Goal: Transaction & Acquisition: Book appointment/travel/reservation

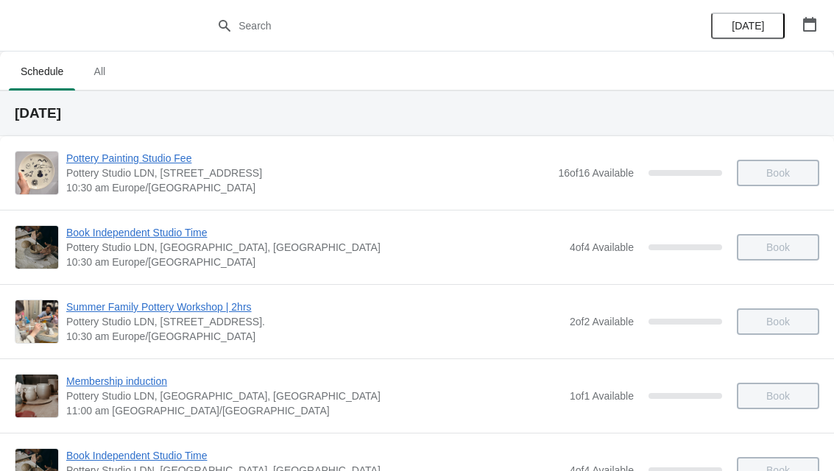
click at [118, 77] on span "All" at bounding box center [99, 71] width 37 height 26
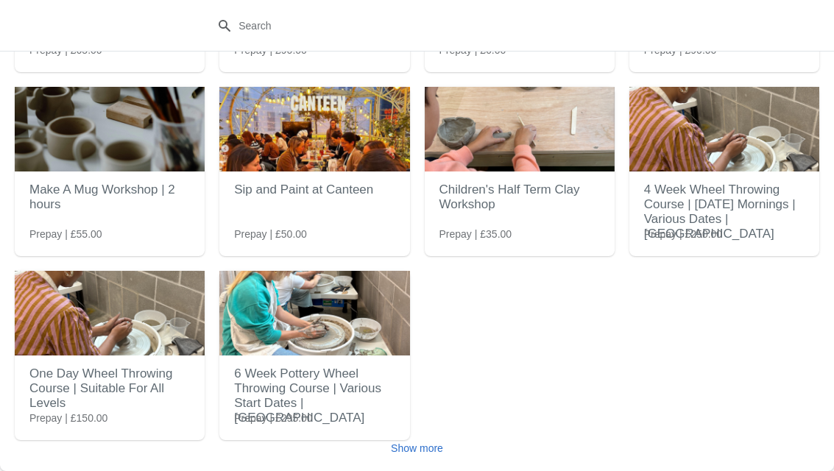
scroll to position [202, 0]
click at [419, 441] on button "Show more" at bounding box center [417, 448] width 64 height 26
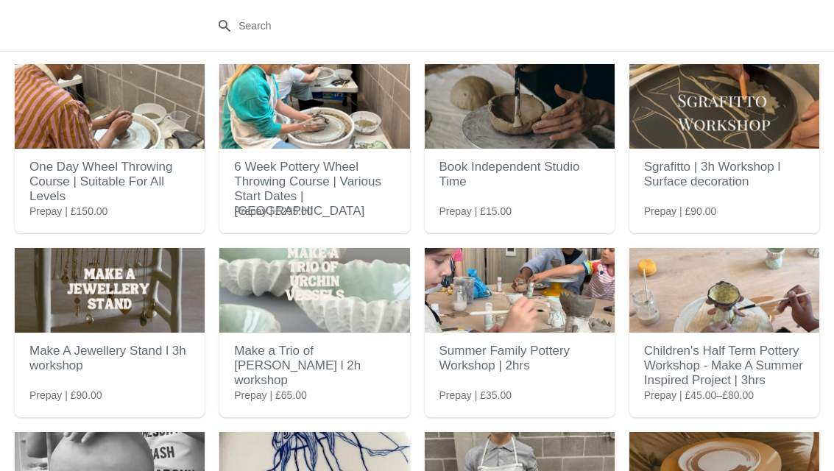
scroll to position [422, 0]
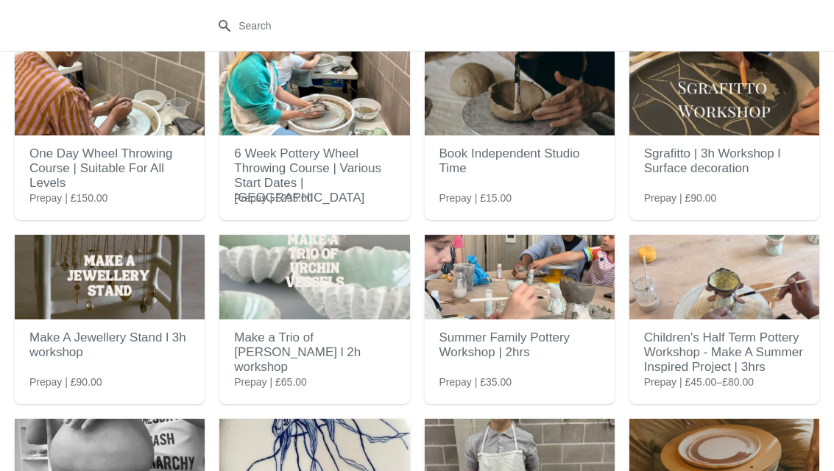
click at [541, 305] on img at bounding box center [520, 277] width 190 height 85
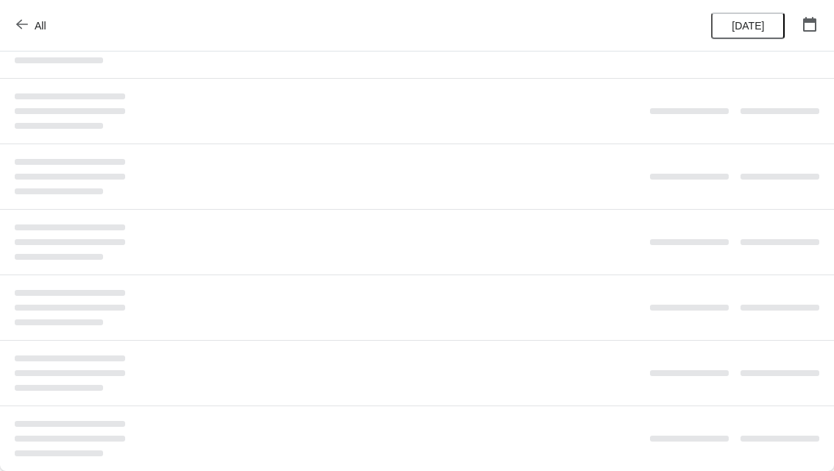
scroll to position [0, 0]
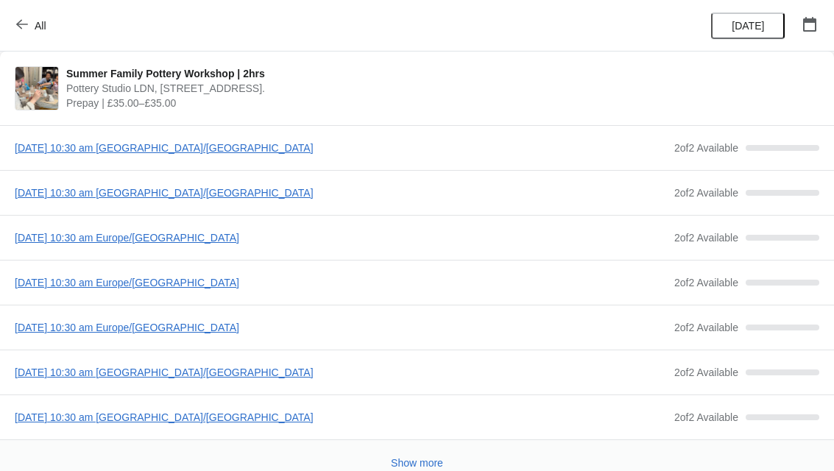
click at [224, 240] on span "[DATE] 10:30 am Europe/[GEOGRAPHIC_DATA]" at bounding box center [341, 237] width 652 height 15
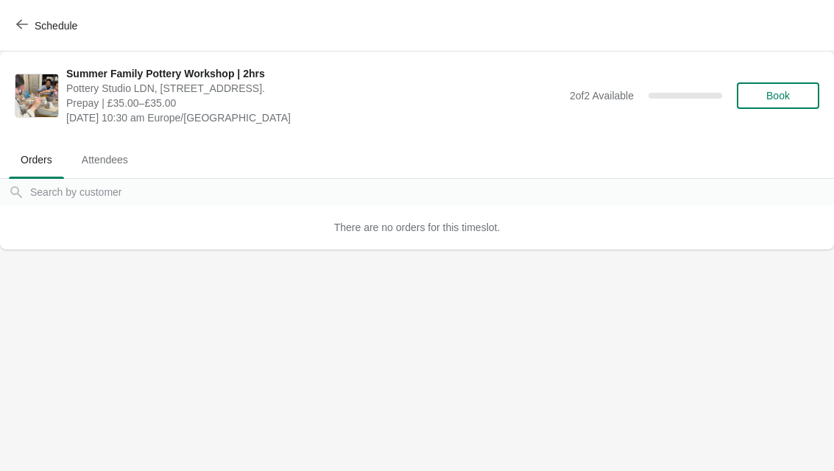
click at [788, 96] on span "Book" at bounding box center [778, 96] width 24 height 12
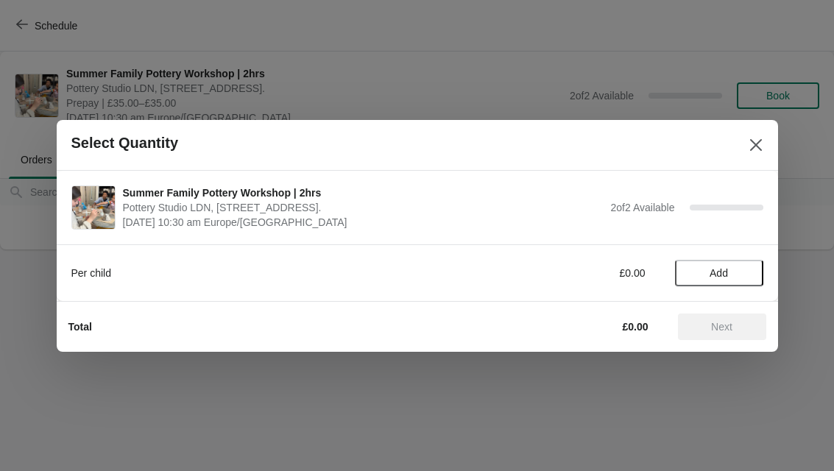
click at [729, 275] on span "Add" at bounding box center [719, 273] width 62 height 12
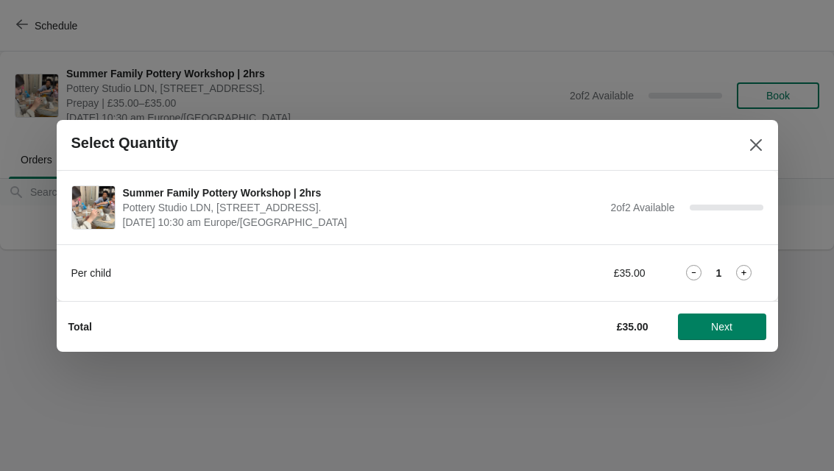
click at [744, 272] on icon at bounding box center [744, 272] width 5 height 5
click at [742, 271] on icon at bounding box center [743, 272] width 15 height 15
click at [743, 333] on button "Next" at bounding box center [722, 326] width 88 height 26
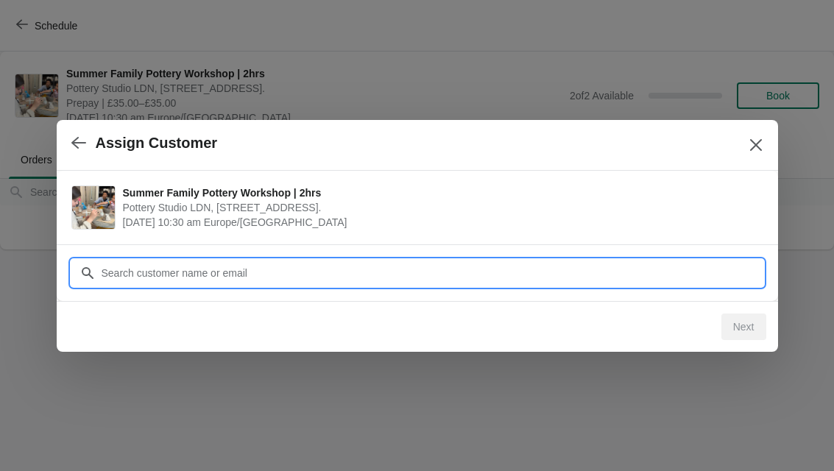
click at [728, 276] on input "Customer" at bounding box center [432, 273] width 662 height 26
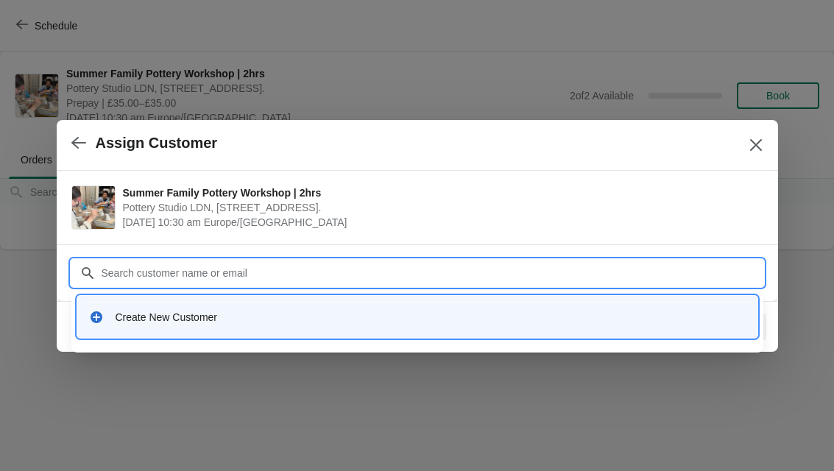
click at [122, 325] on div "Create New Customer" at bounding box center [417, 317] width 668 height 30
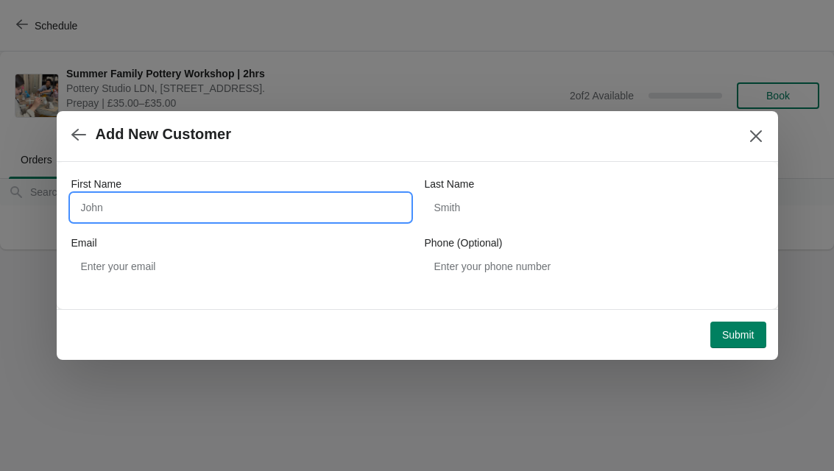
click at [327, 209] on input "First Name" at bounding box center [240, 207] width 338 height 26
type input "[PERSON_NAME]"
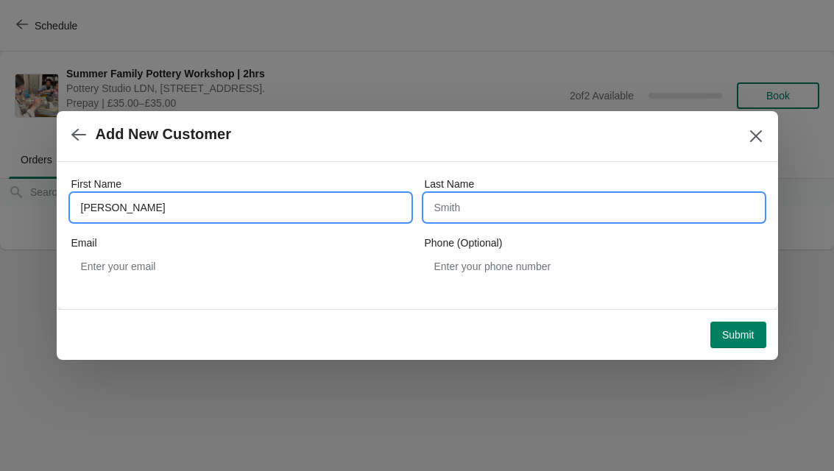
click at [572, 219] on input "Last Name" at bounding box center [594, 207] width 338 height 26
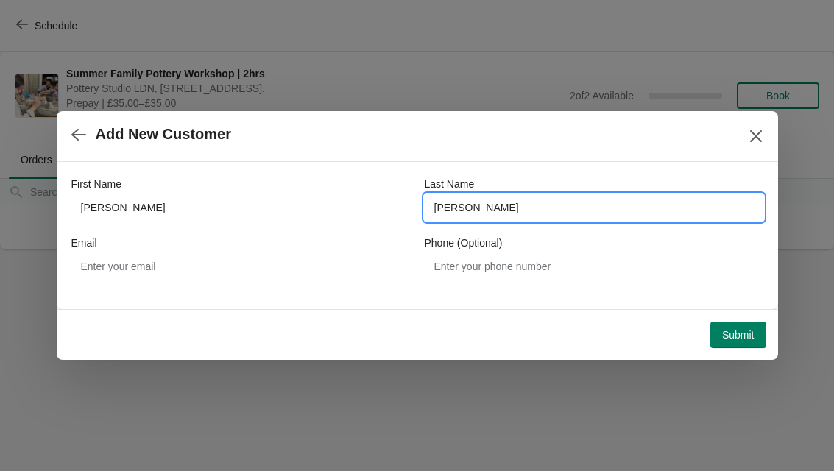
type input "[PERSON_NAME]"
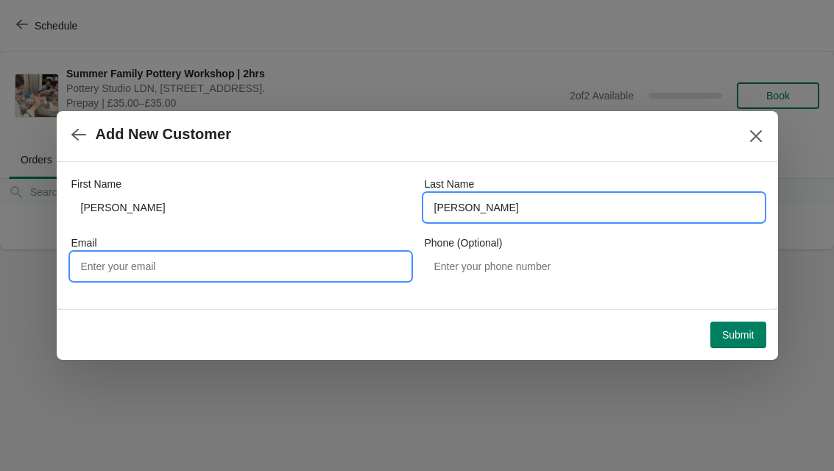
click at [316, 263] on input "Email" at bounding box center [240, 266] width 338 height 26
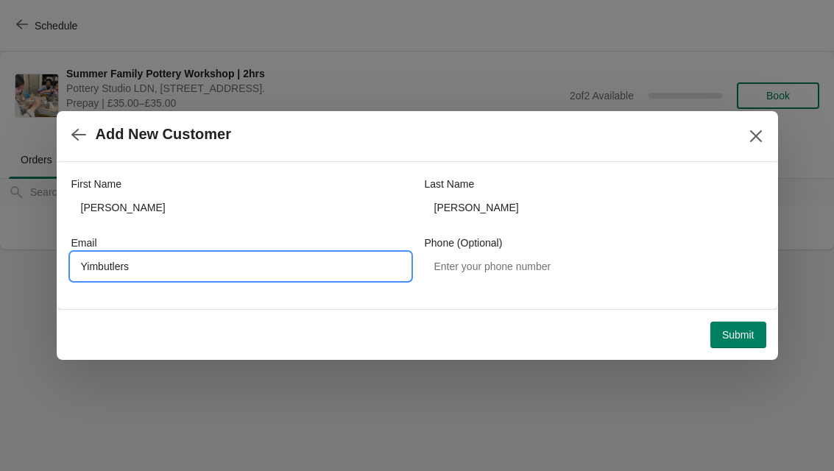
click at [89, 255] on input "Yimbutlers" at bounding box center [240, 266] width 338 height 26
type input "[EMAIL_ADDRESS][DOMAIN_NAME]"
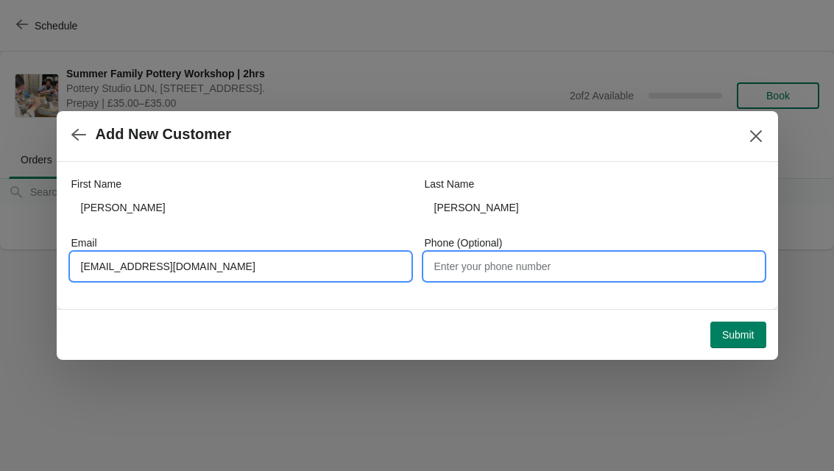
click at [647, 268] on input "Phone (Optional)" at bounding box center [594, 266] width 338 height 26
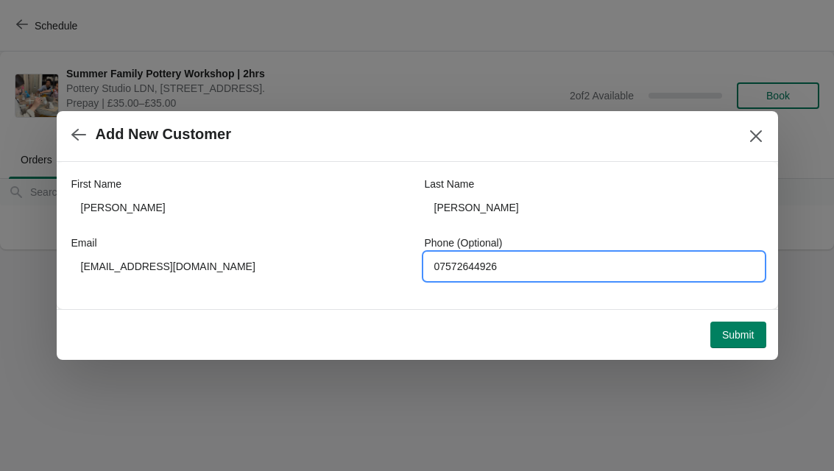
type input "07572644926"
click at [750, 330] on span "Submit" at bounding box center [738, 335] width 32 height 12
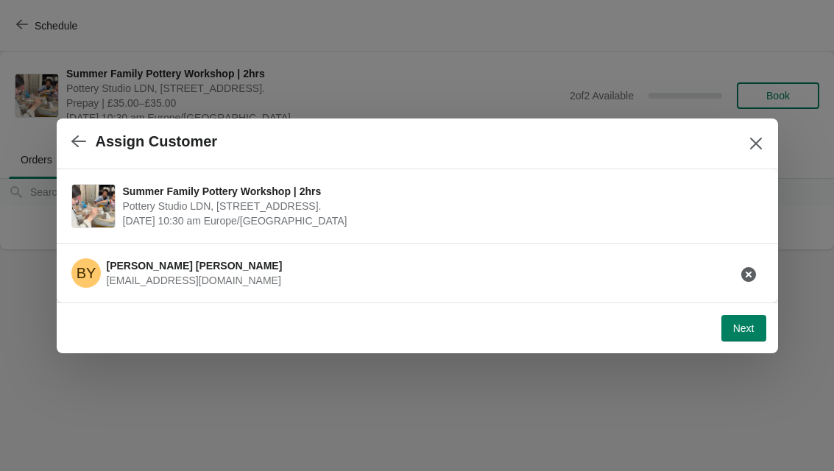
click at [746, 334] on span "Next" at bounding box center [743, 328] width 21 height 12
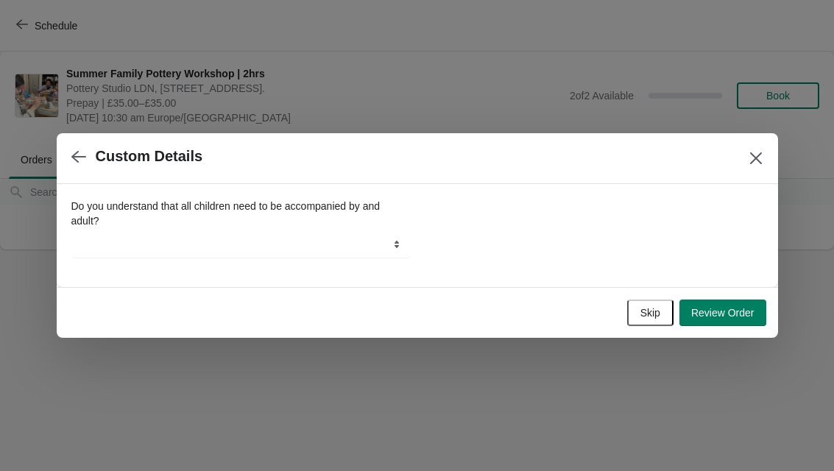
click at [641, 316] on span "Skip" at bounding box center [650, 313] width 20 height 12
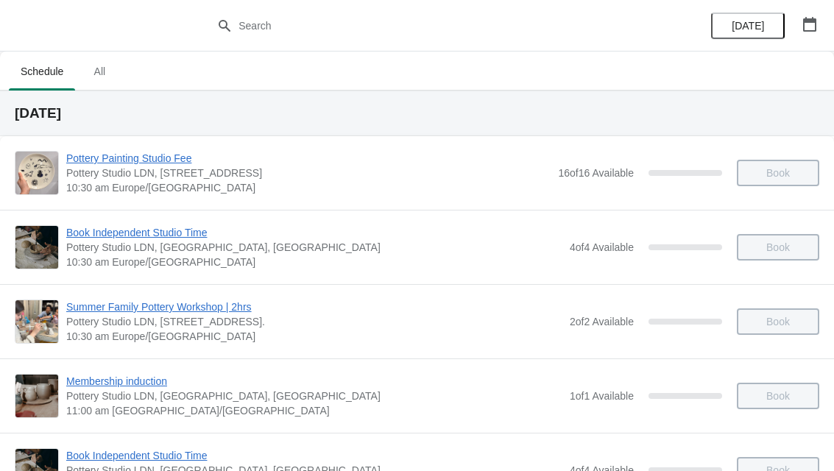
click at [105, 74] on span "All" at bounding box center [99, 71] width 37 height 26
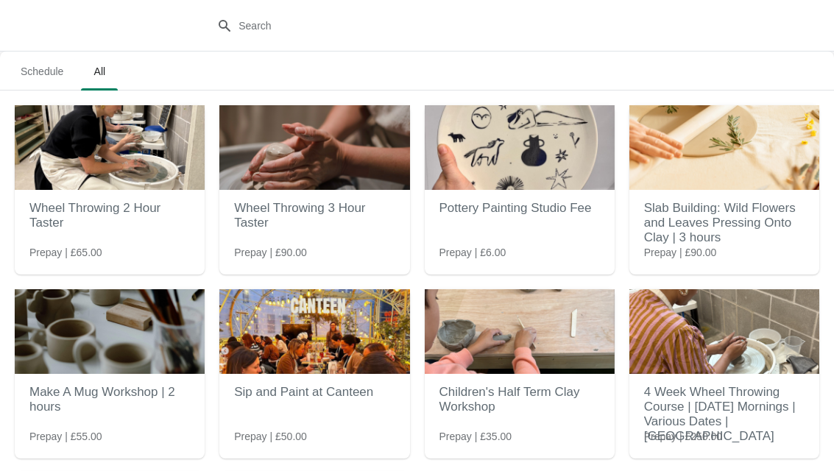
click at [568, 210] on h2 "Pottery Painting Studio Fee" at bounding box center [519, 208] width 160 height 29
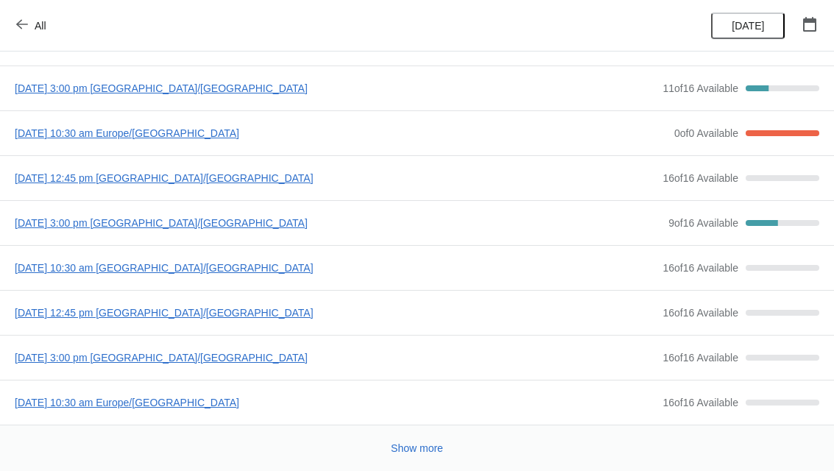
scroll to position [149, 0]
click at [439, 450] on span "Show more" at bounding box center [417, 448] width 52 height 12
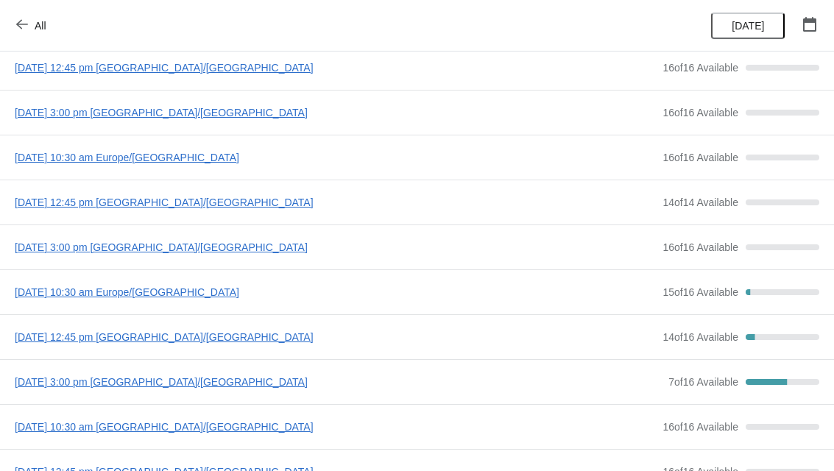
scroll to position [398, 0]
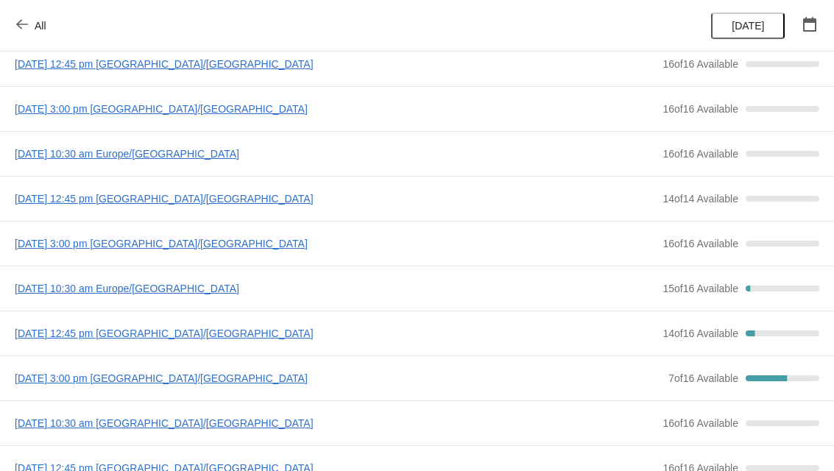
click at [204, 261] on div "Friday, August 15, 2025 | 3:00 pm Europe/London 16 of 16 Available 0 %" at bounding box center [417, 243] width 834 height 45
click at [166, 249] on span "Friday, August 15, 2025 | 3:00 pm Europe/London" at bounding box center [335, 243] width 640 height 15
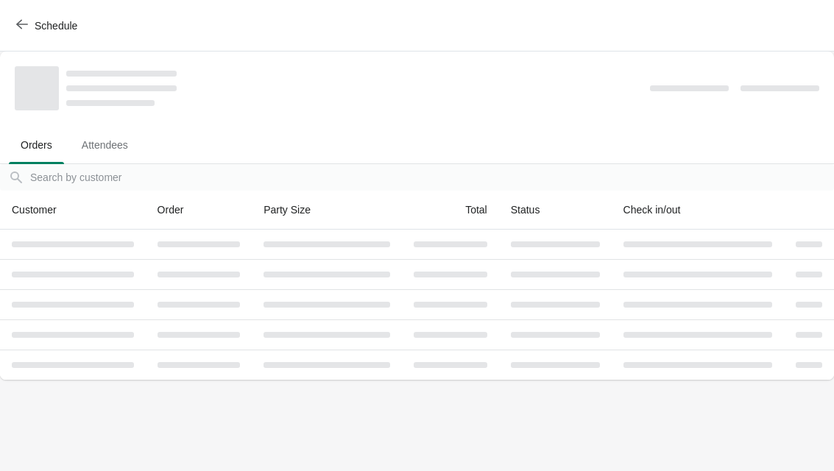
scroll to position [0, 0]
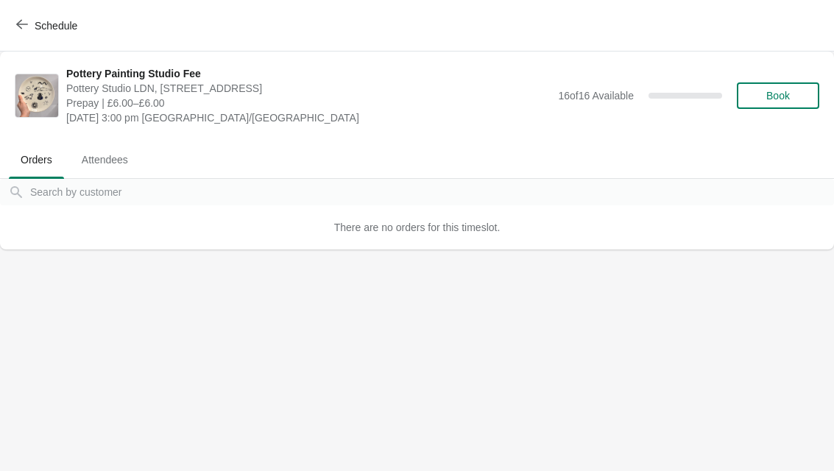
click at [794, 95] on span "Book" at bounding box center [778, 96] width 56 height 12
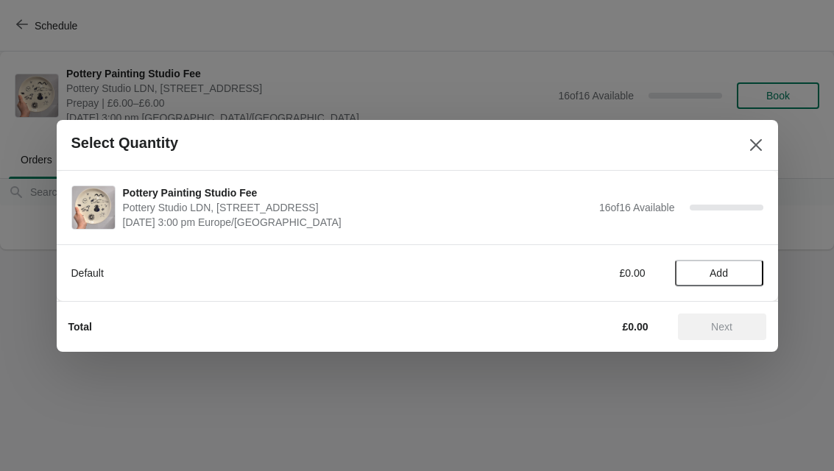
click at [739, 272] on span "Add" at bounding box center [719, 273] width 62 height 12
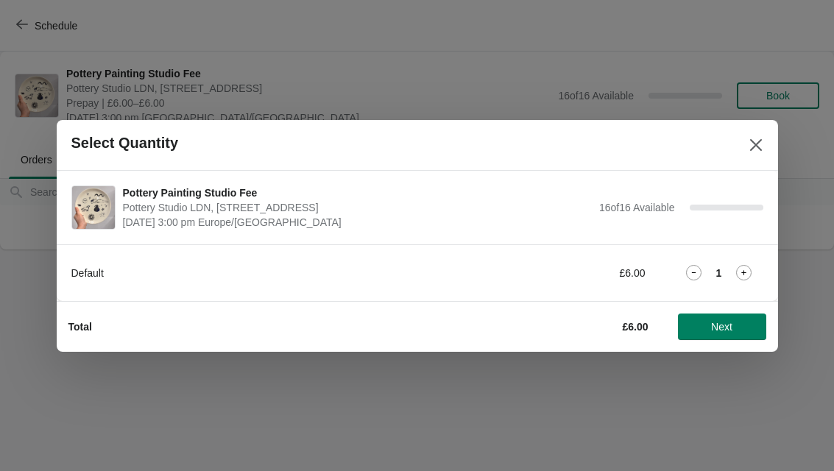
click at [742, 331] on span "Next" at bounding box center [721, 327] width 65 height 12
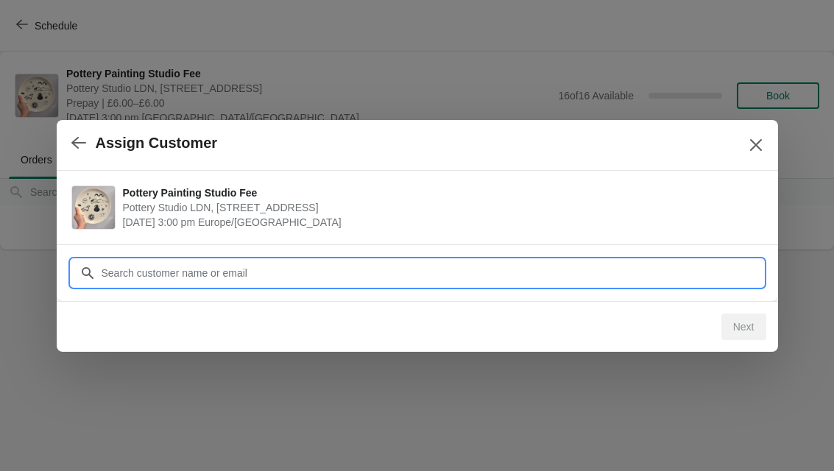
click at [602, 272] on input "Customer" at bounding box center [432, 273] width 662 height 26
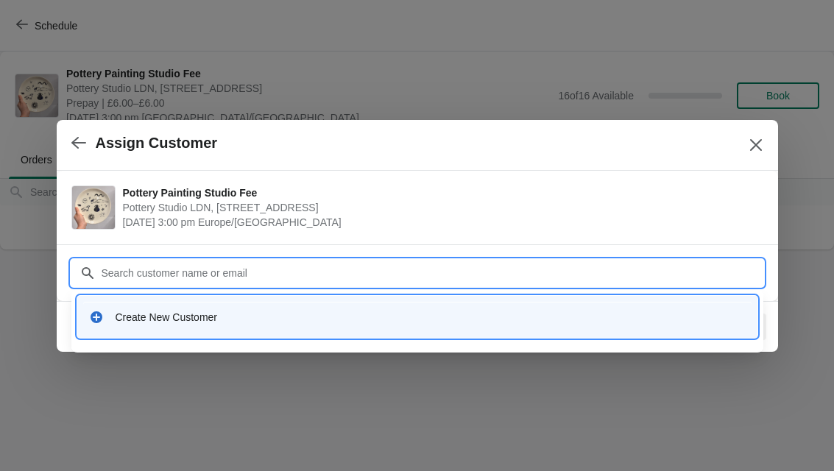
click at [366, 324] on div "Create New Customer" at bounding box center [417, 317] width 668 height 30
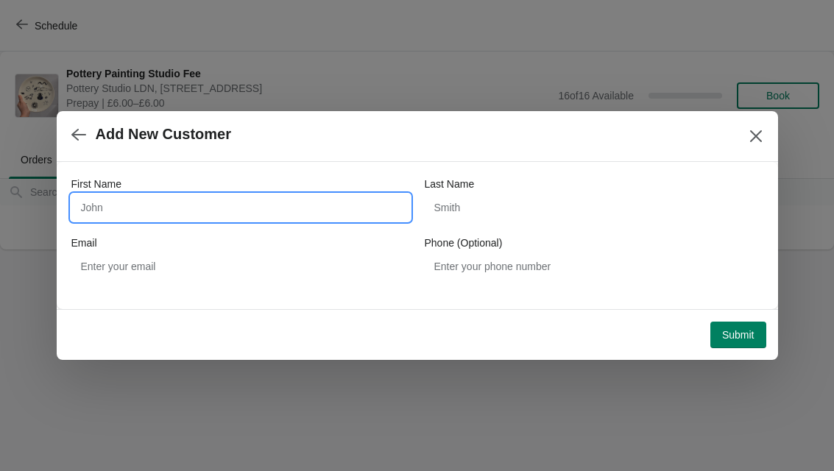
click at [358, 205] on input "First Name" at bounding box center [240, 207] width 338 height 26
type input "Kareema"
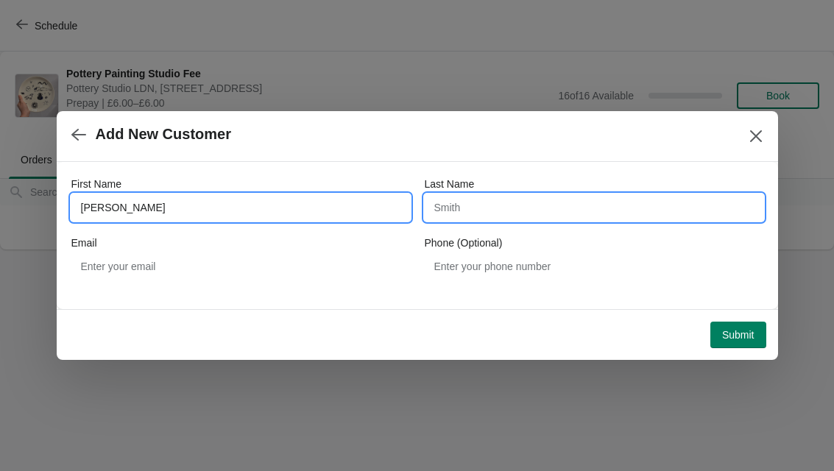
click at [645, 206] on input "Last Name" at bounding box center [594, 207] width 338 height 26
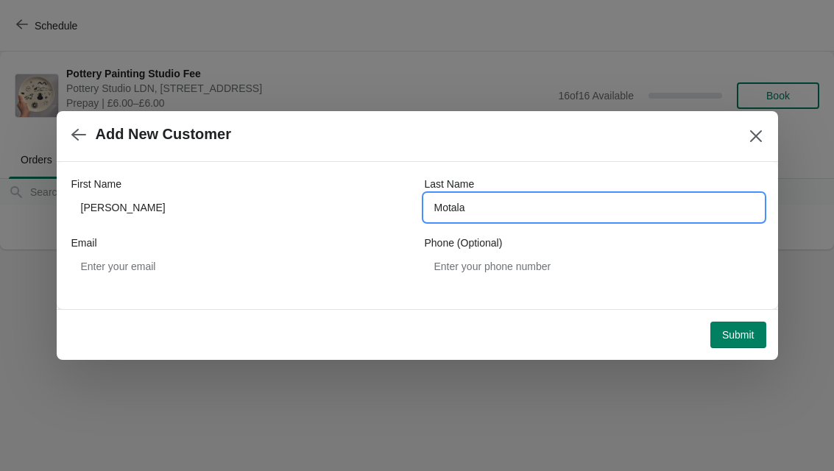
type input "Motala"
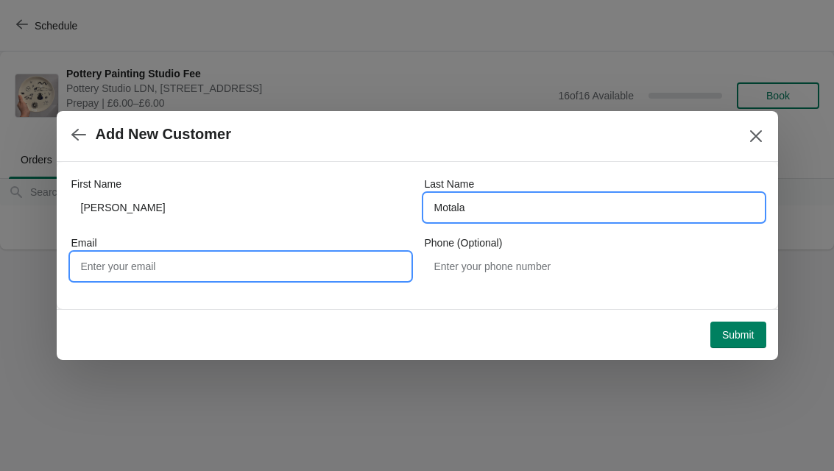
click at [348, 274] on input "Email" at bounding box center [240, 266] width 338 height 26
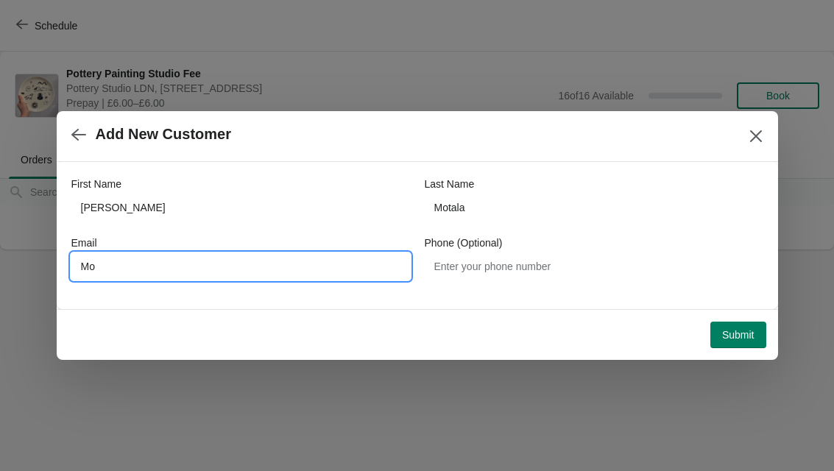
type input "M"
type input "motala_kareema@protonmail.com"
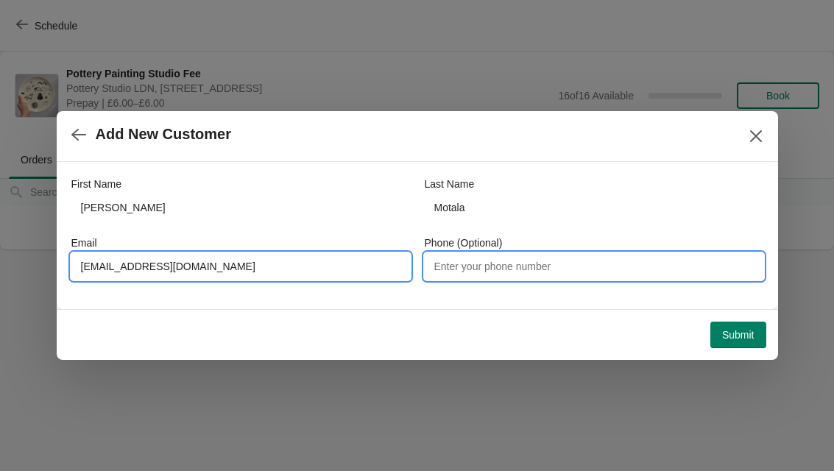
click at [636, 269] on input "Phone (Optional)" at bounding box center [594, 266] width 338 height 26
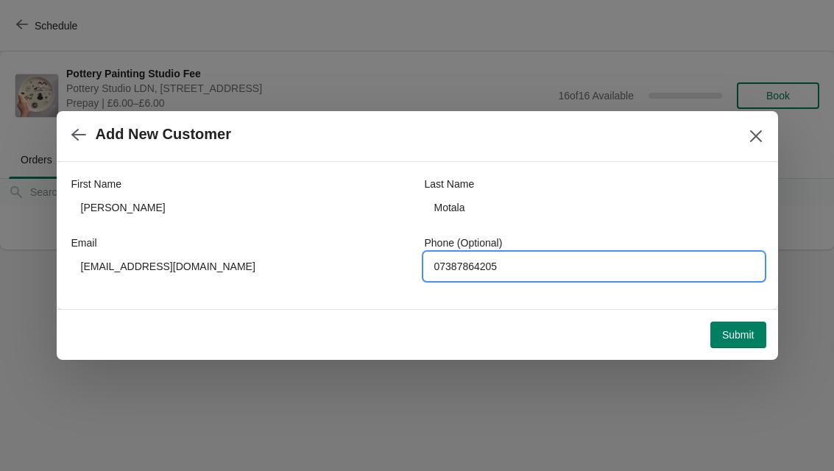
type input "07387864205"
click at [746, 333] on span "Submit" at bounding box center [738, 335] width 32 height 12
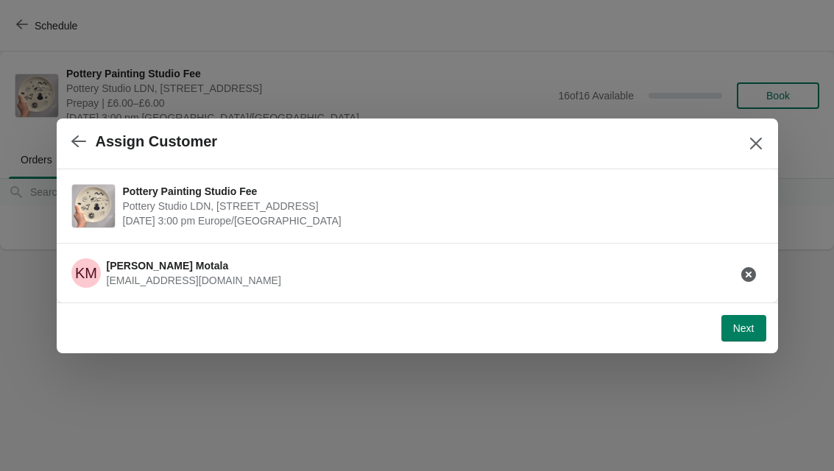
click at [752, 333] on span "Next" at bounding box center [743, 328] width 21 height 12
select select "Yes"
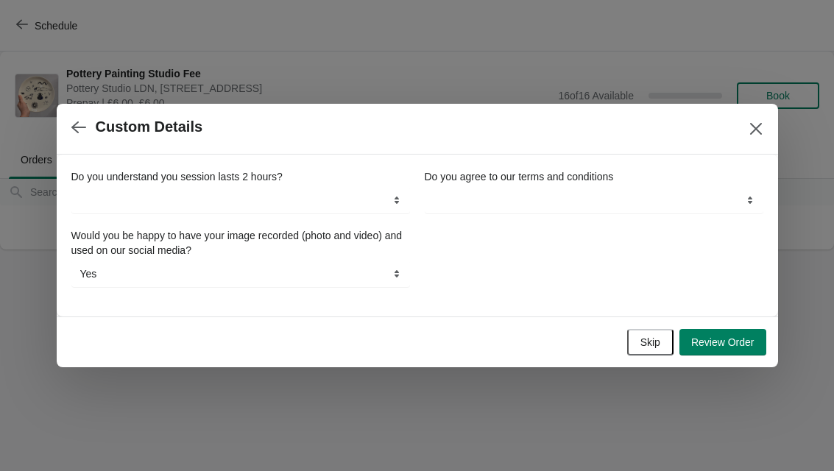
click at [651, 330] on button "Skip" at bounding box center [650, 342] width 46 height 26
